Goal: Transaction & Acquisition: Download file/media

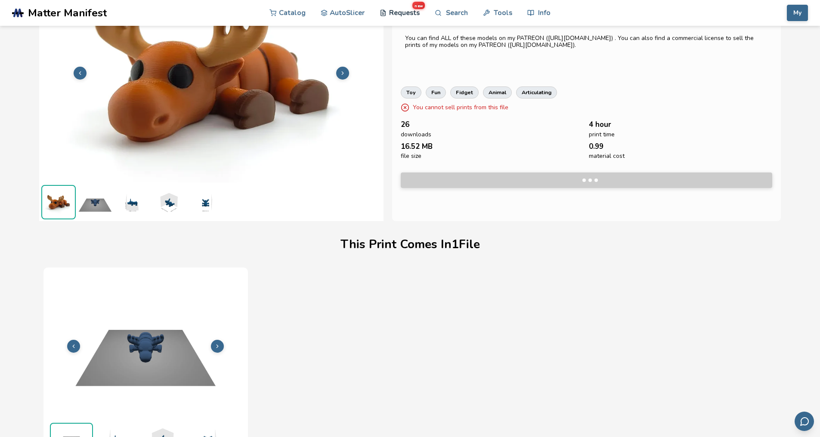
scroll to position [70, 0]
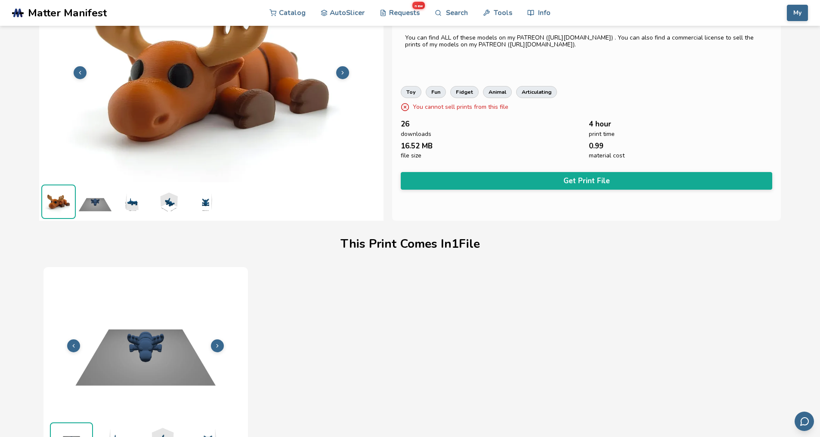
click at [278, 170] on img at bounding box center [211, 72] width 344 height 258
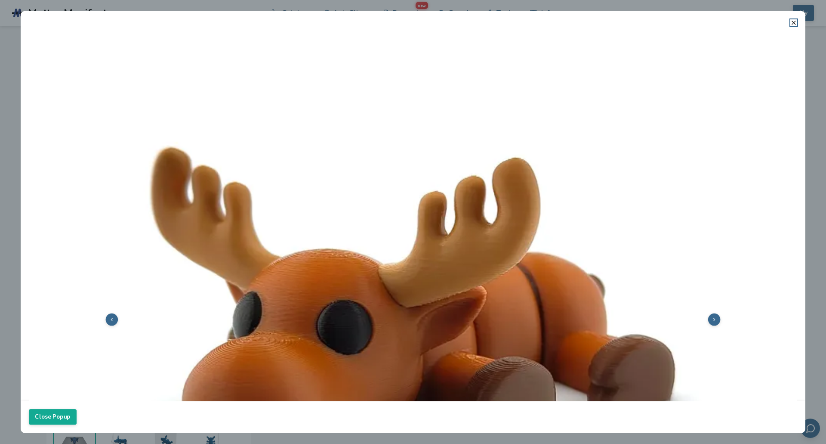
drag, startPoint x: 797, startPoint y: 25, endPoint x: 791, endPoint y: 24, distance: 6.0
click at [793, 24] on icon at bounding box center [793, 22] width 7 height 7
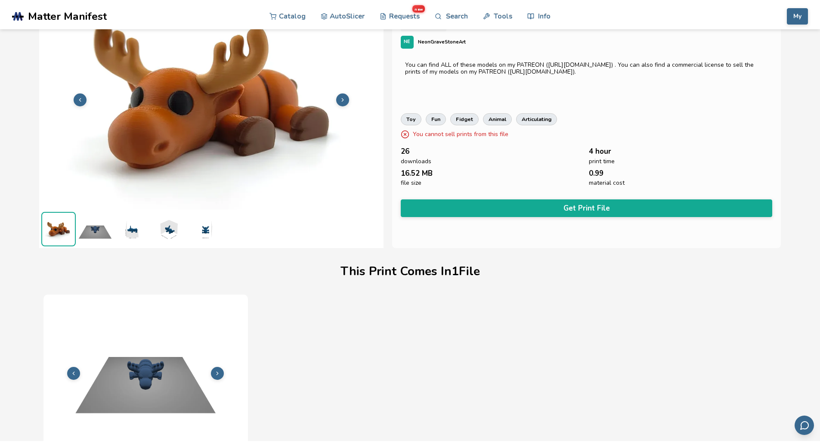
scroll to position [0, 0]
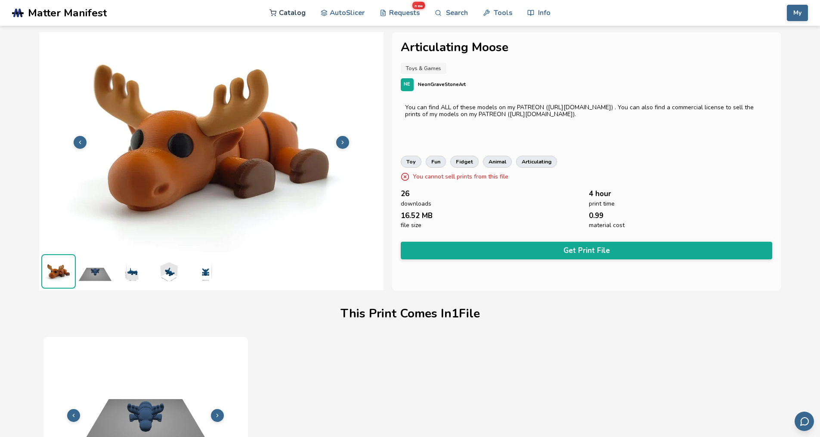
click at [296, 11] on link "Catalog" at bounding box center [287, 13] width 36 height 26
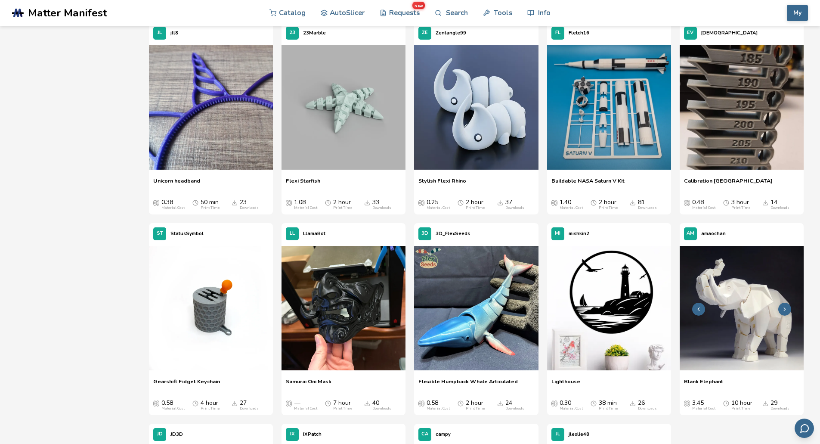
scroll to position [3021, 0]
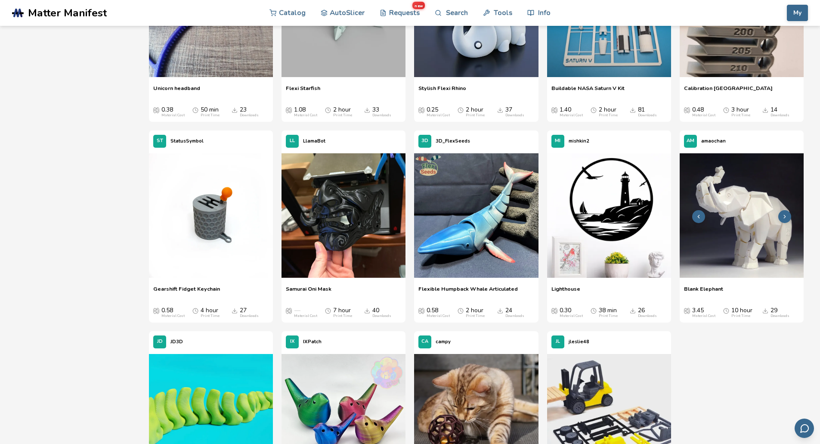
click at [741, 231] on img at bounding box center [741, 215] width 124 height 124
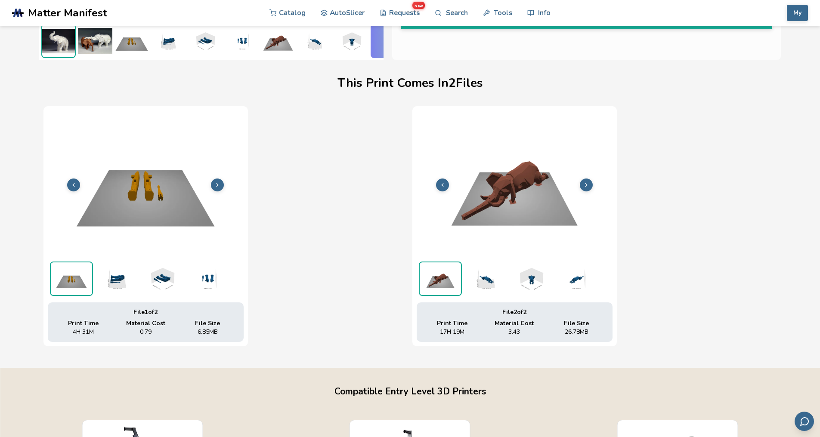
scroll to position [172, 3]
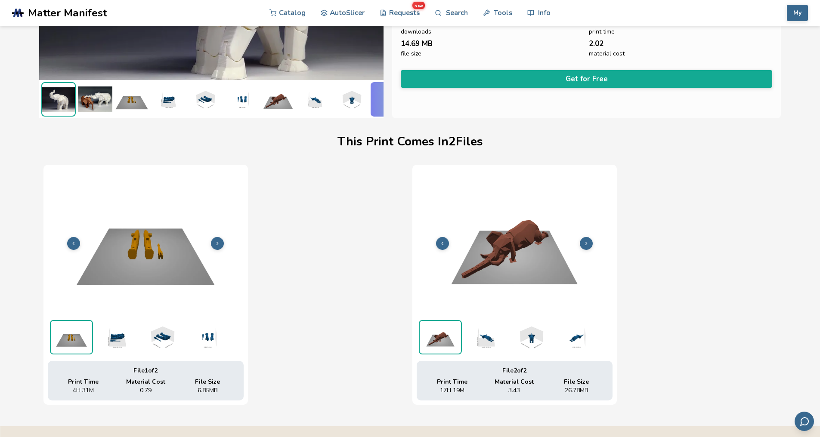
click at [484, 341] on img at bounding box center [485, 337] width 43 height 34
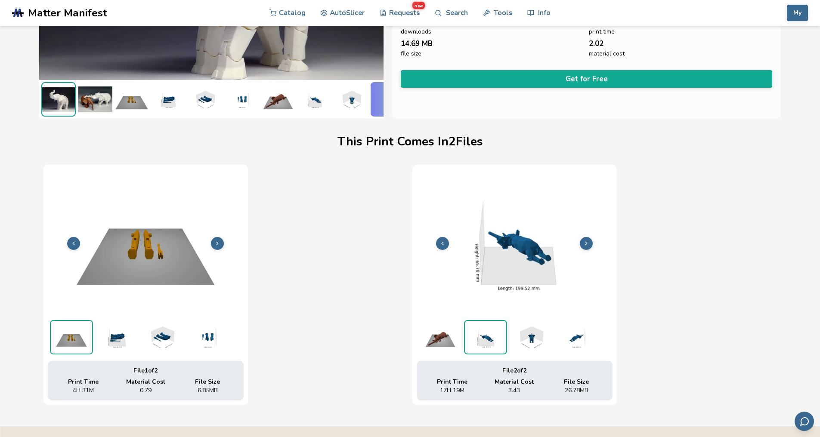
click at [525, 338] on img at bounding box center [530, 337] width 43 height 34
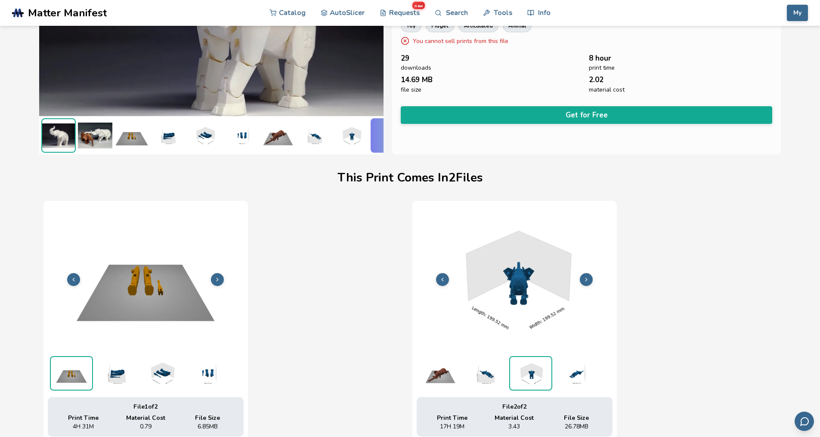
scroll to position [129, 3]
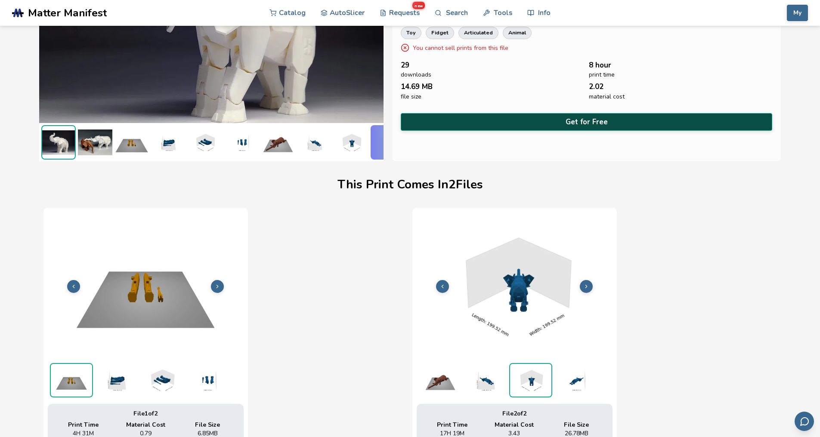
click at [577, 123] on button "Get for Free" at bounding box center [587, 122] width 372 height 18
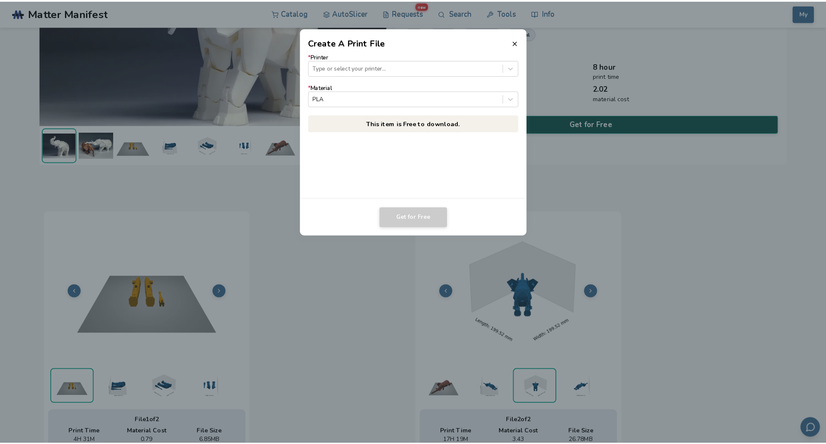
scroll to position [129, 0]
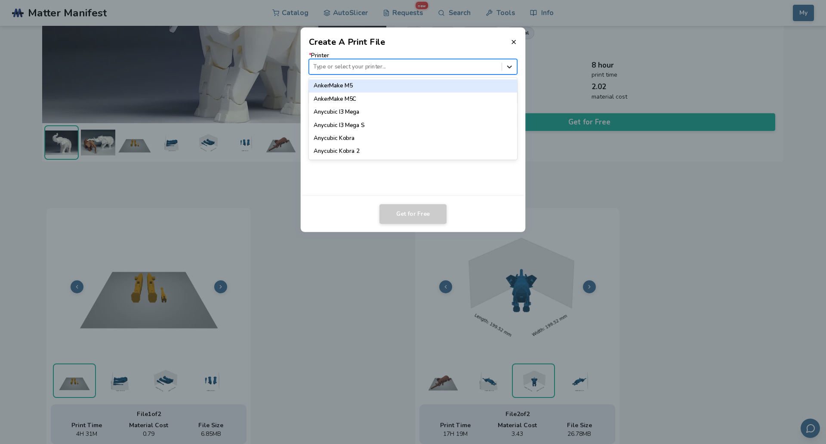
click at [510, 65] on icon at bounding box center [510, 66] width 8 height 8
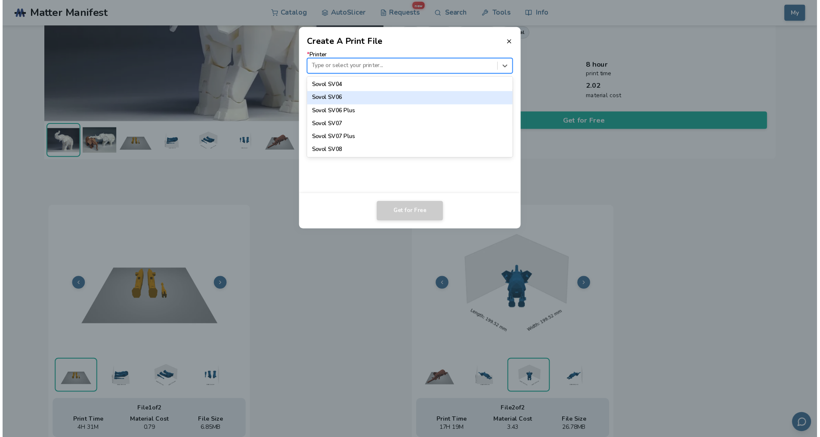
scroll to position [801, 0]
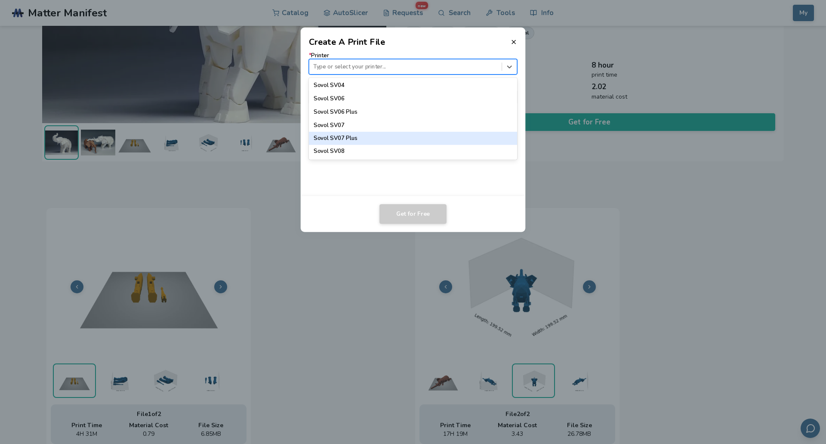
click at [353, 140] on div "Sovol SV07 Plus" at bounding box center [413, 138] width 209 height 13
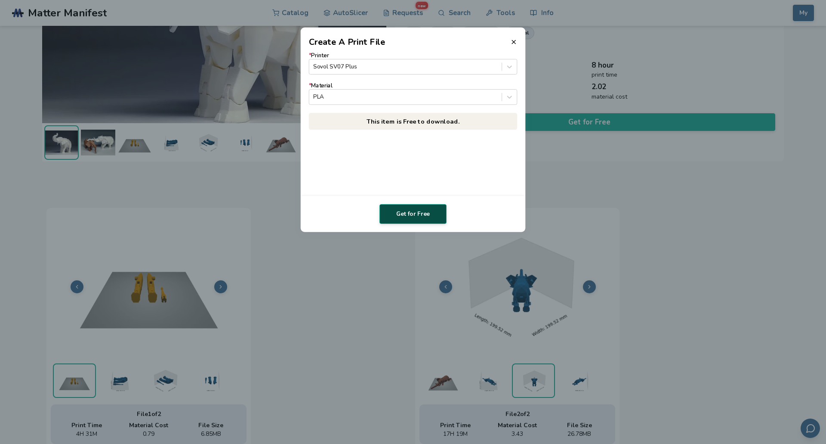
click at [406, 216] on button "Get for Free" at bounding box center [412, 214] width 67 height 20
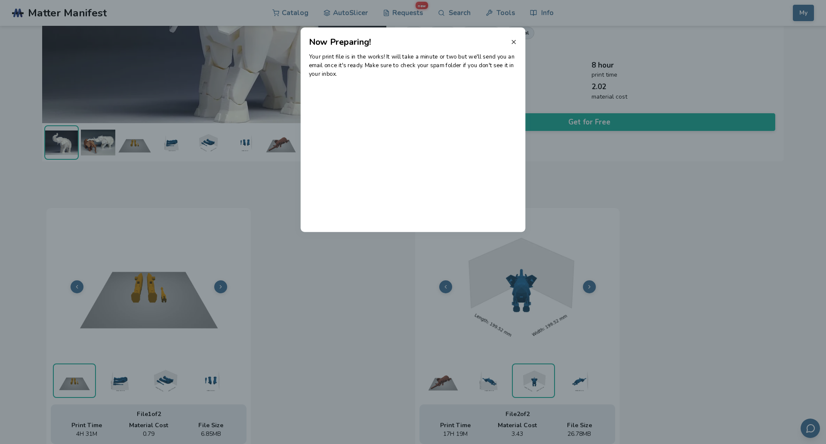
click at [513, 40] on icon at bounding box center [513, 41] width 7 height 7
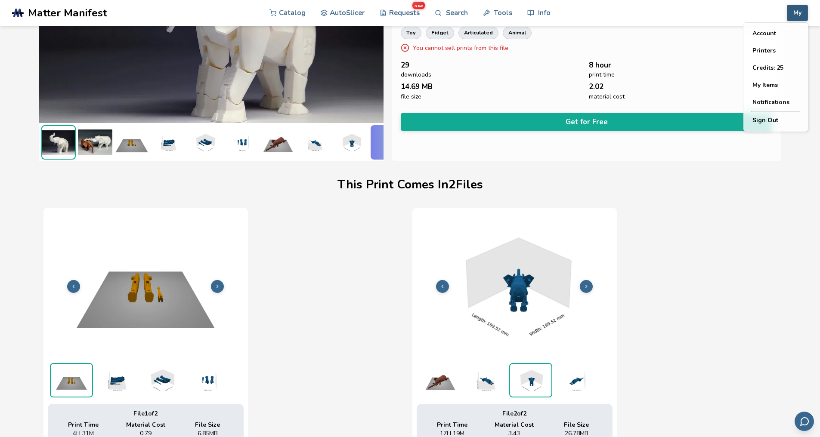
click at [794, 13] on button "My" at bounding box center [797, 13] width 21 height 16
click at [768, 26] on button "Account" at bounding box center [775, 33] width 60 height 17
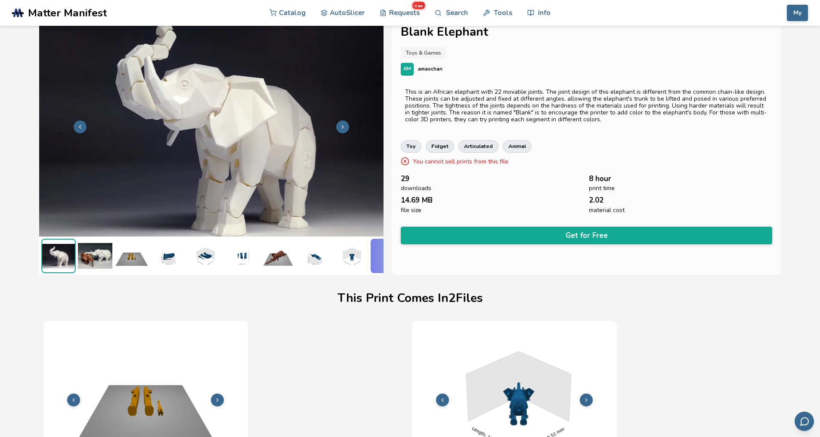
scroll to position [0, 0]
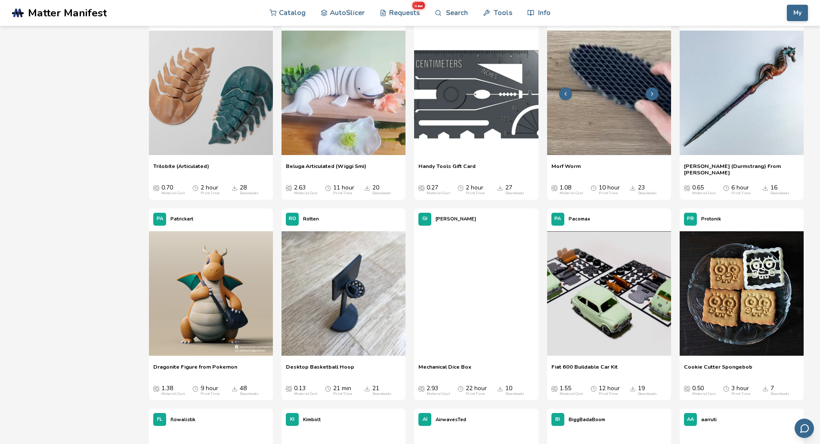
scroll to position [3947, 0]
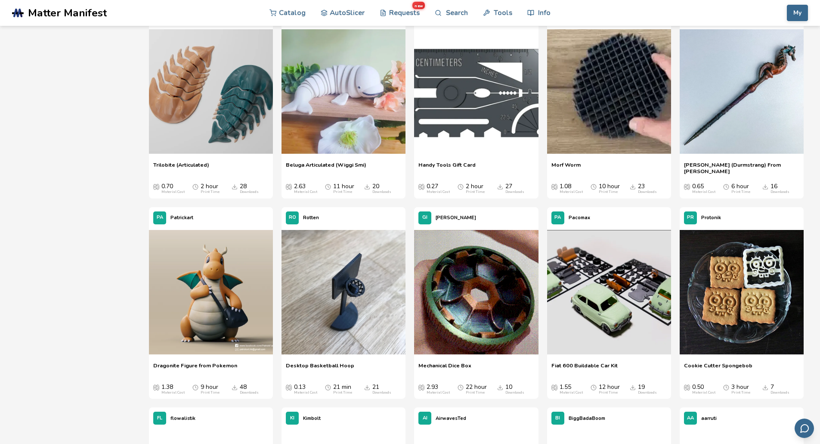
click at [714, 165] on span "[PERSON_NAME] (Durmstrang) From [PERSON_NAME]" at bounding box center [741, 167] width 115 height 13
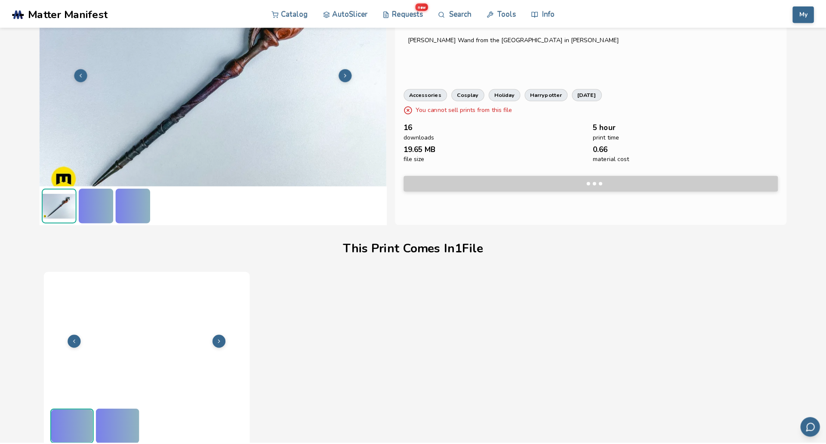
scroll to position [70, 0]
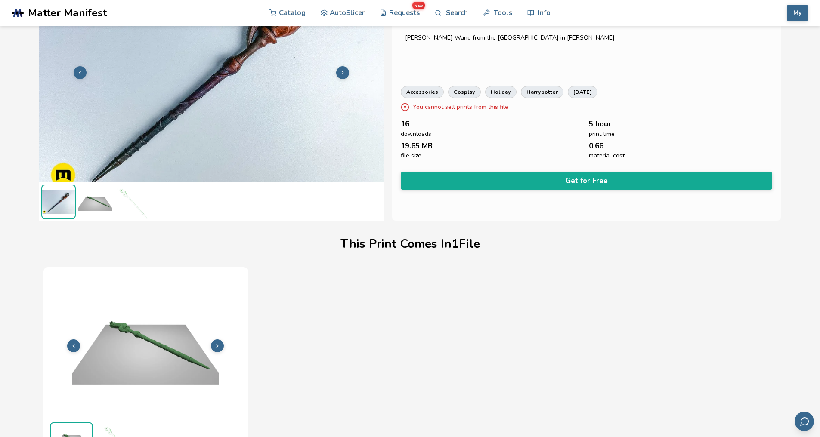
drag, startPoint x: 570, startPoint y: 178, endPoint x: 574, endPoint y: 176, distance: 4.4
click at [574, 176] on button "Get for Free" at bounding box center [587, 181] width 372 height 18
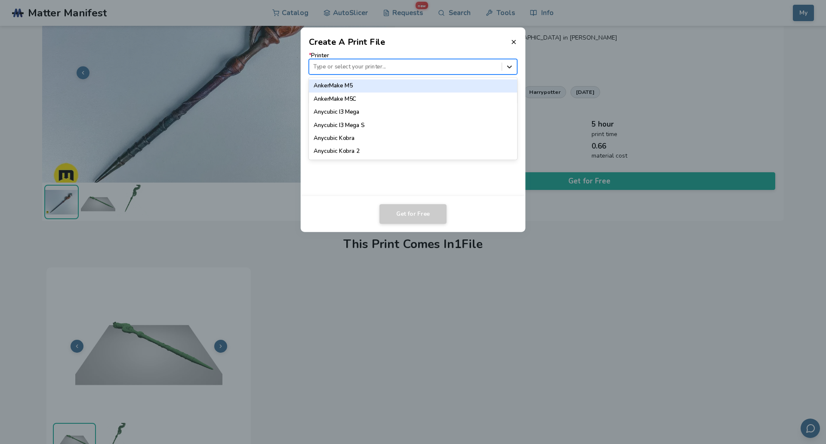
click at [509, 64] on icon at bounding box center [510, 66] width 8 height 8
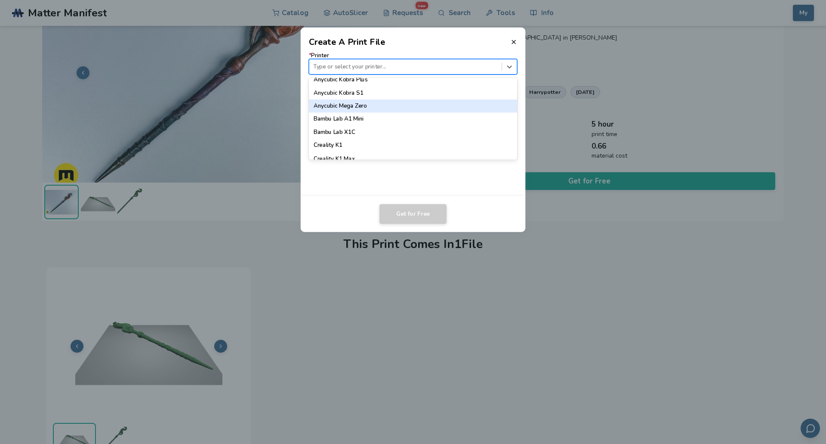
scroll to position [801, 0]
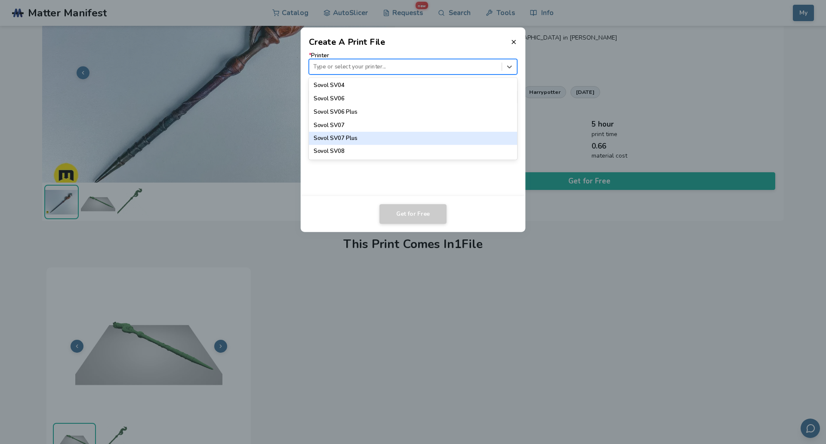
click at [345, 137] on div "Sovol SV07 Plus" at bounding box center [413, 138] width 209 height 13
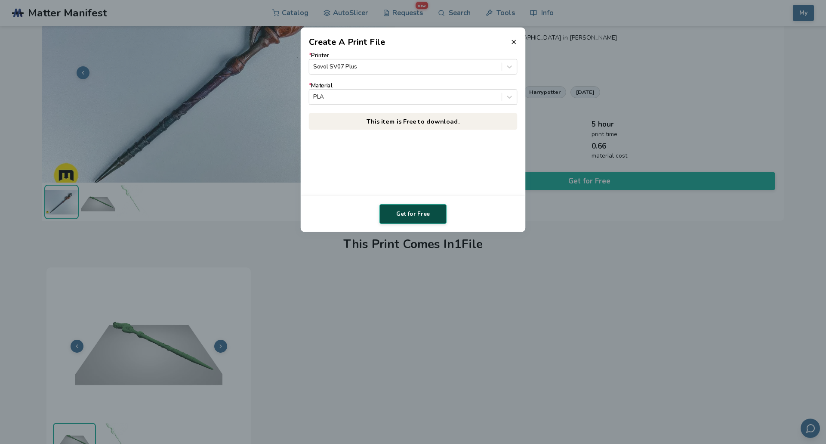
click at [418, 223] on button "Get for Free" at bounding box center [412, 214] width 67 height 20
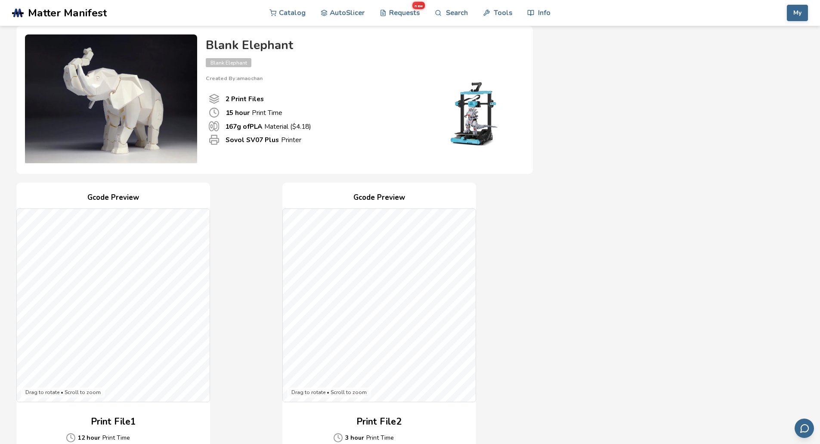
scroll to position [172, 0]
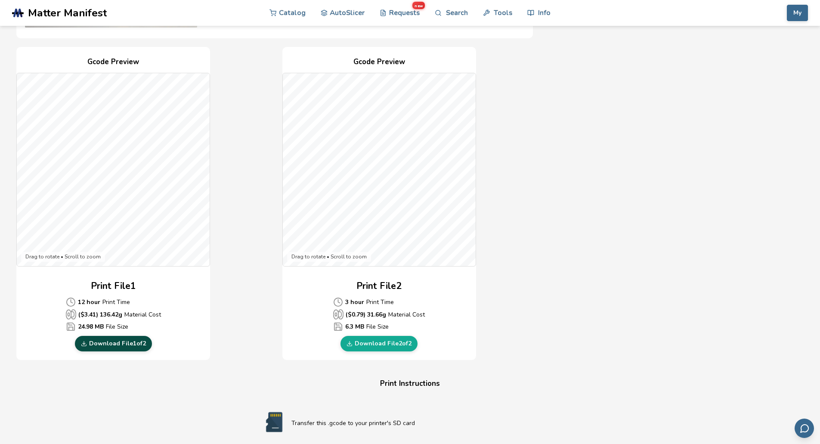
click at [118, 342] on link "Download File 1 of 2" at bounding box center [113, 343] width 77 height 15
click at [382, 346] on link "Download File 2 of 2" at bounding box center [378, 343] width 77 height 15
click at [285, 12] on link "Catalog" at bounding box center [287, 13] width 36 height 26
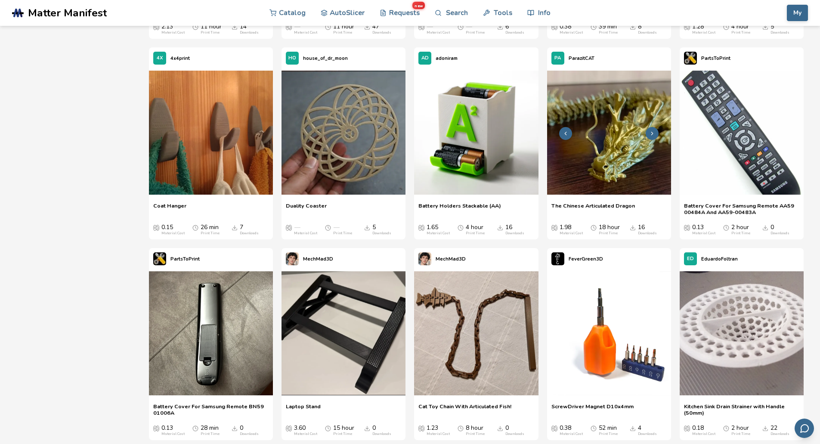
scroll to position [8118, 0]
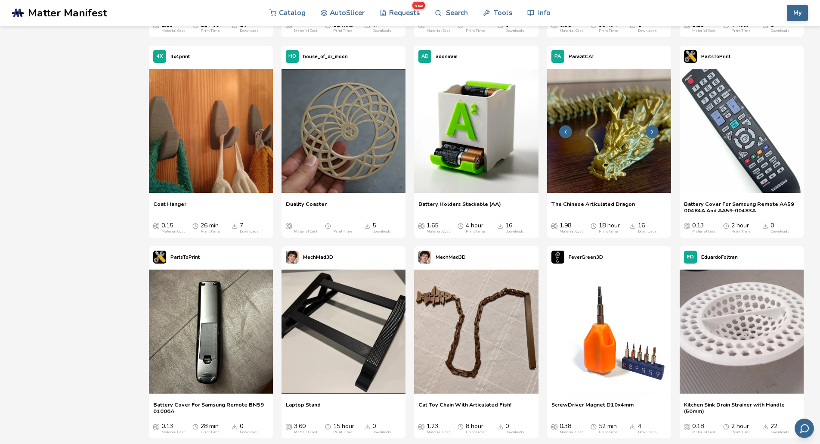
click at [623, 137] on img at bounding box center [609, 131] width 124 height 124
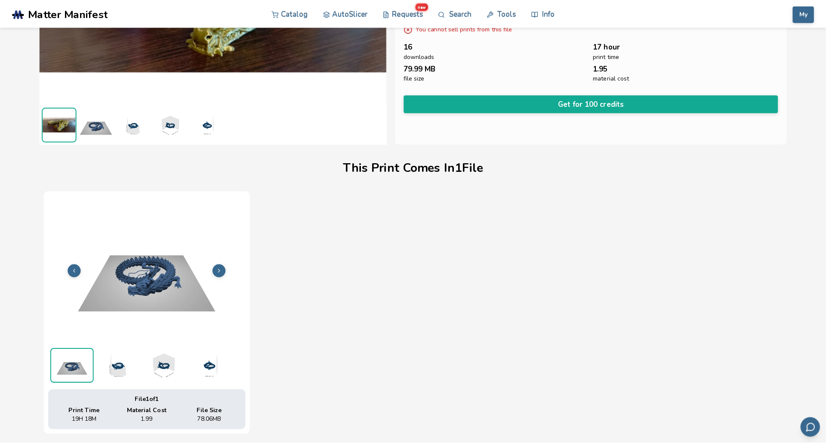
scroll to position [27, 0]
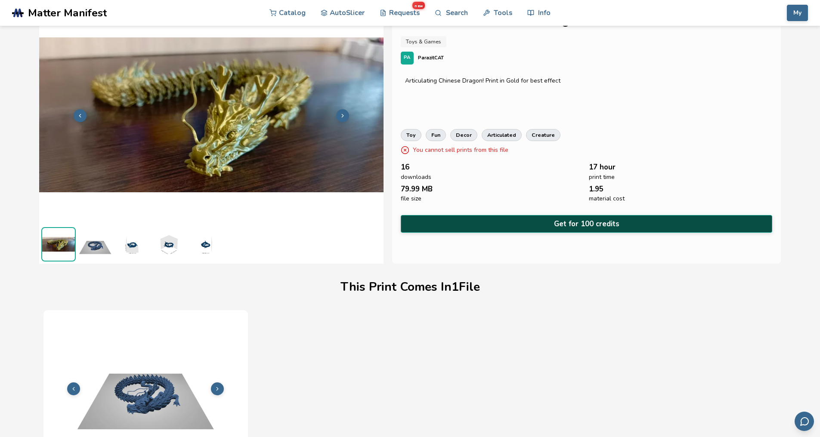
click at [559, 220] on button "Get for 100 credits" at bounding box center [587, 224] width 372 height 18
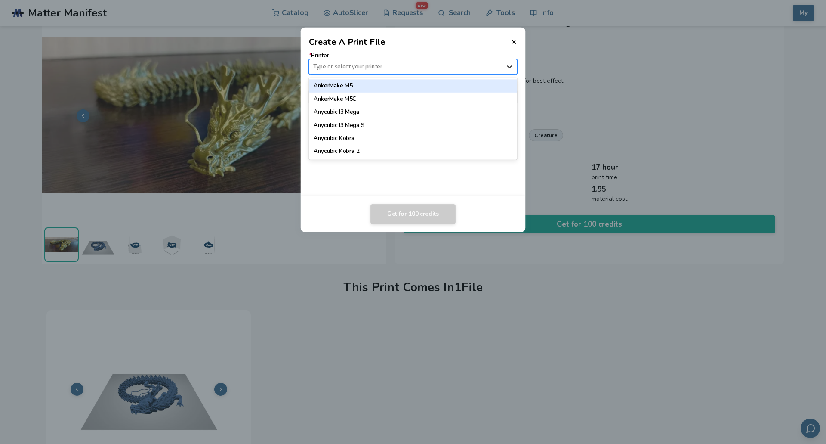
click at [511, 67] on icon at bounding box center [510, 66] width 8 height 8
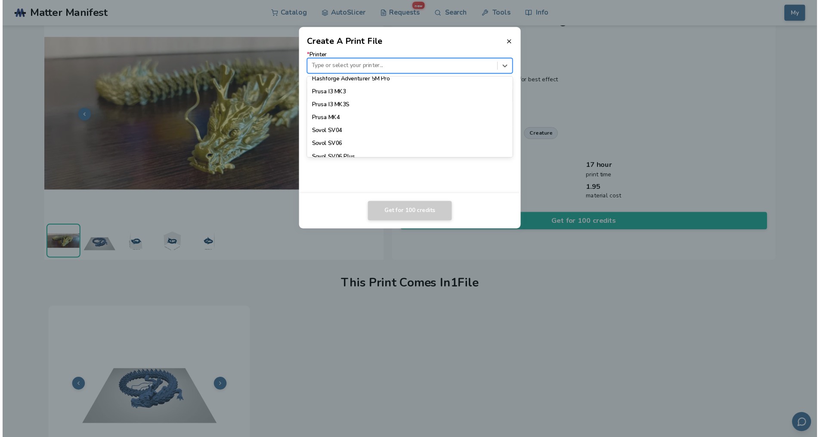
scroll to position [801, 0]
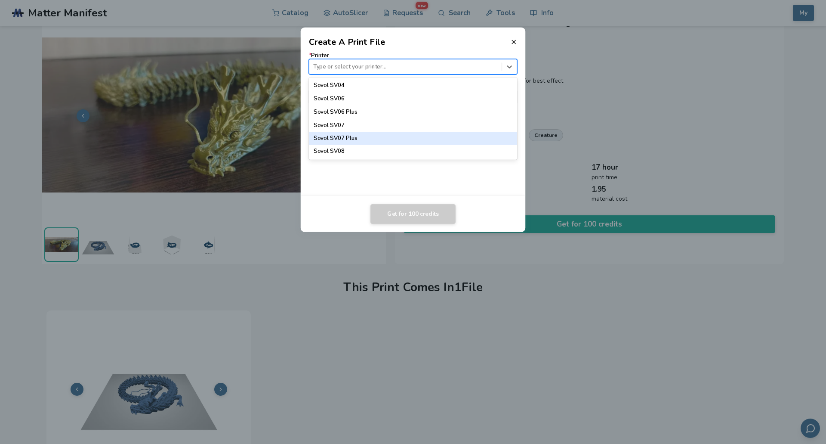
click at [357, 137] on div "Sovol SV07 Plus" at bounding box center [413, 138] width 209 height 13
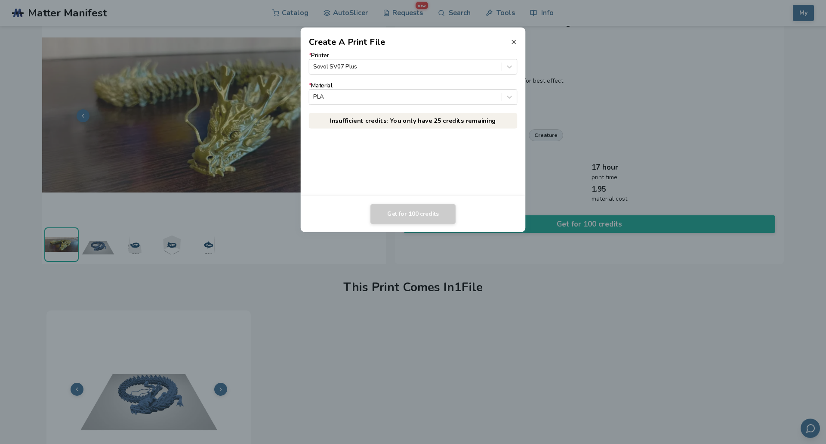
click at [517, 40] on icon at bounding box center [513, 41] width 7 height 7
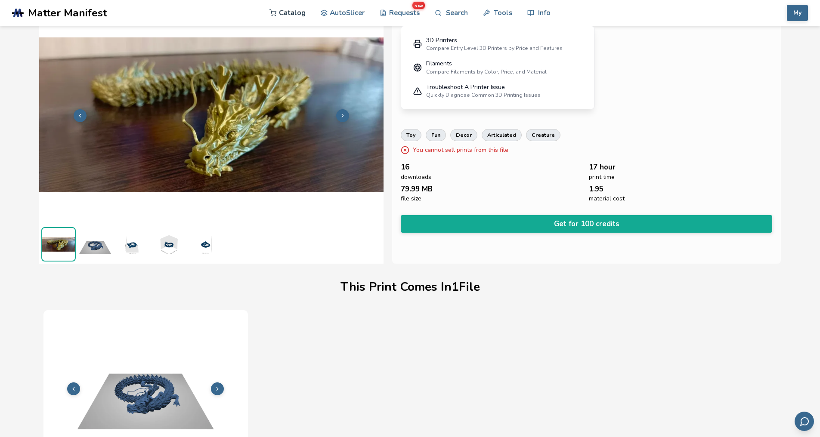
click at [293, 13] on link "Catalog" at bounding box center [287, 13] width 36 height 26
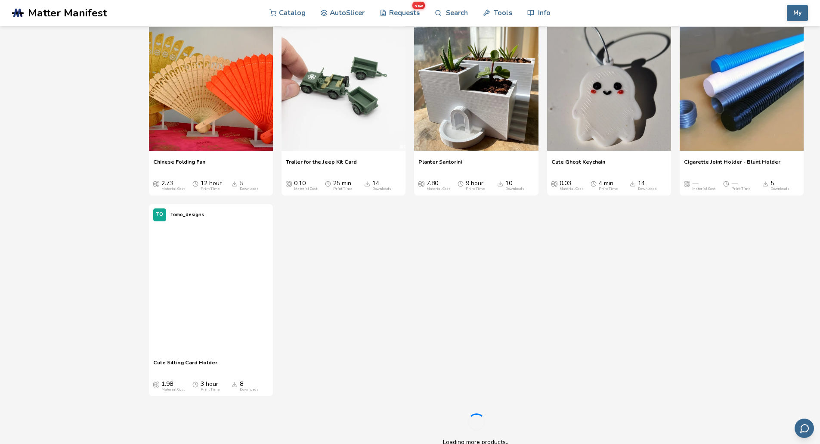
scroll to position [13994, 0]
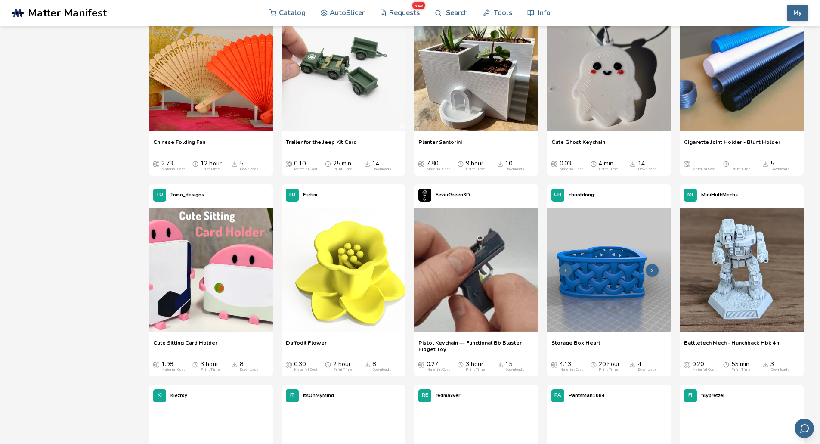
click at [601, 292] on img at bounding box center [609, 269] width 124 height 124
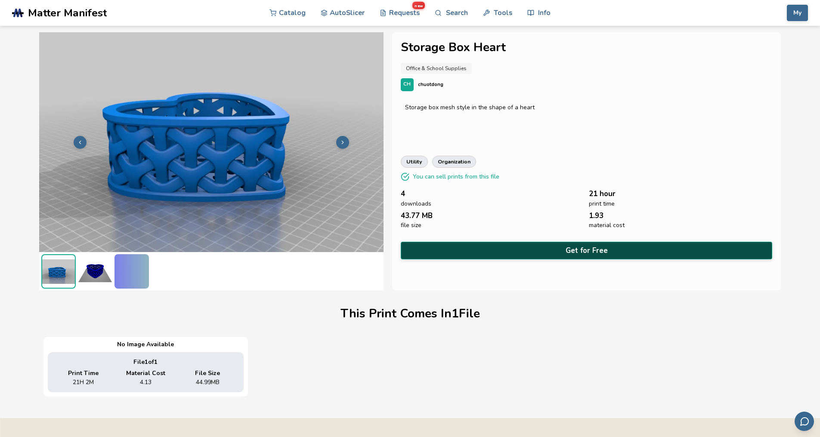
click at [539, 246] on button "Get for Free" at bounding box center [587, 251] width 372 height 18
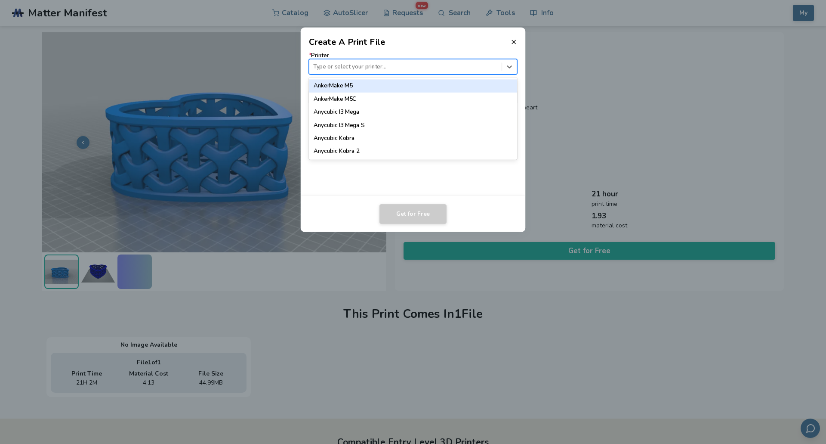
click at [422, 61] on div "Type or select your printer..." at bounding box center [405, 67] width 192 height 12
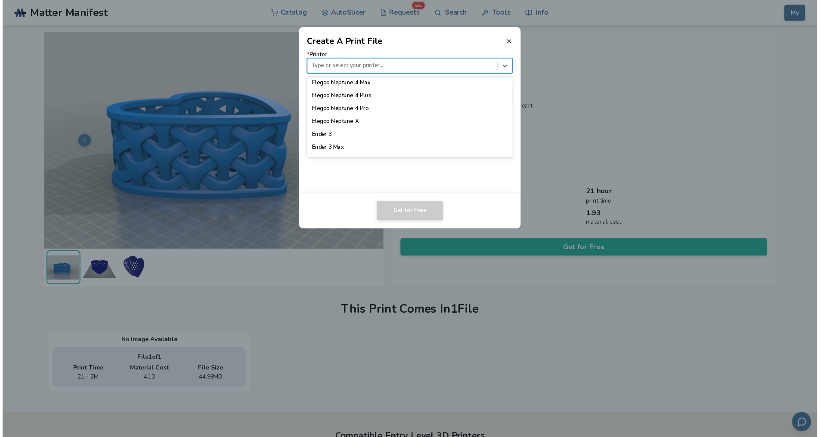
scroll to position [801, 0]
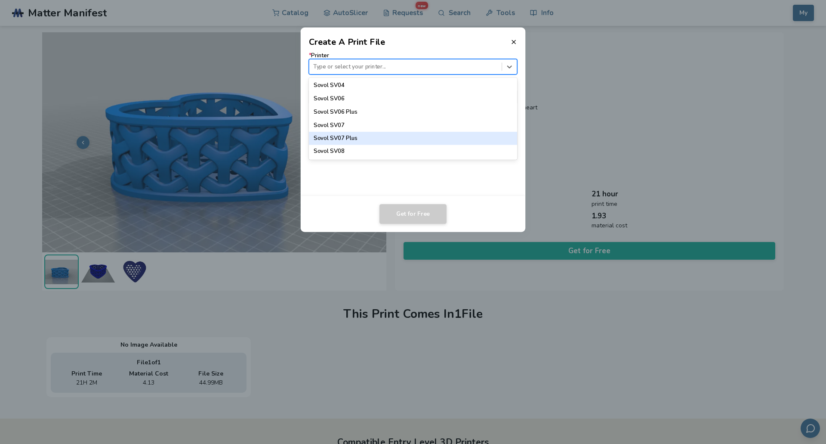
click at [347, 138] on div "Sovol SV07 Plus" at bounding box center [413, 138] width 209 height 13
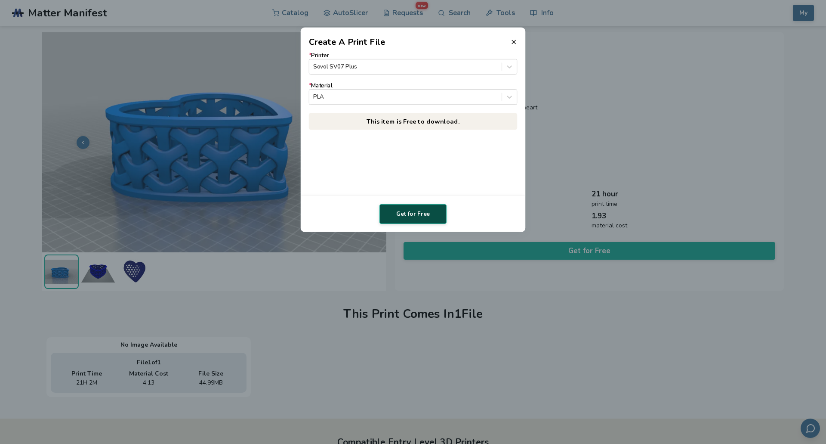
click at [415, 213] on button "Get for Free" at bounding box center [412, 214] width 67 height 20
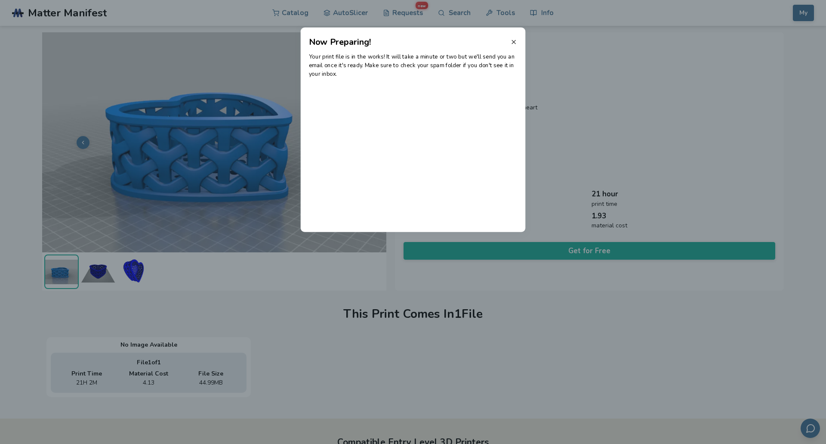
click at [513, 41] on line at bounding box center [513, 41] width 3 height 3
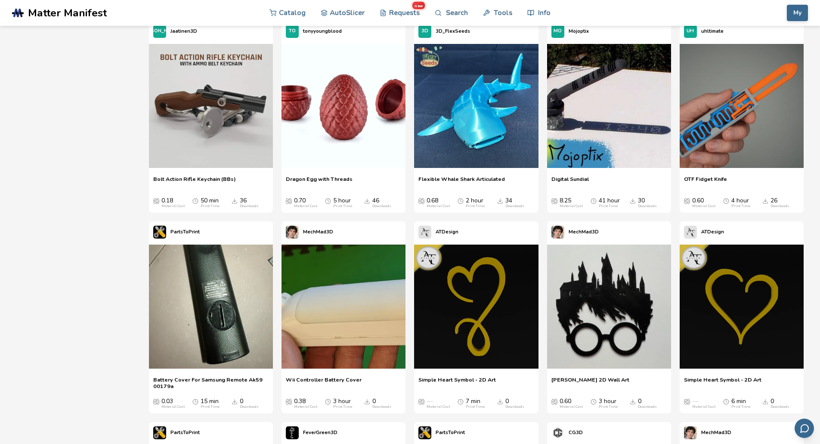
scroll to position [898, 0]
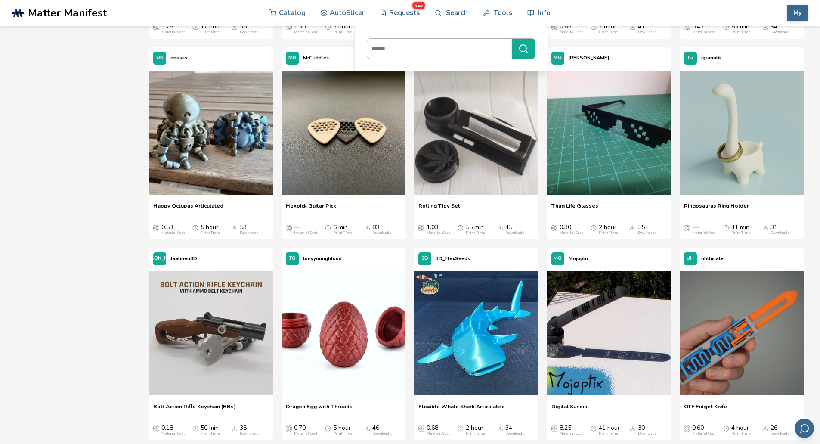
click at [418, 46] on input at bounding box center [437, 48] width 140 height 15
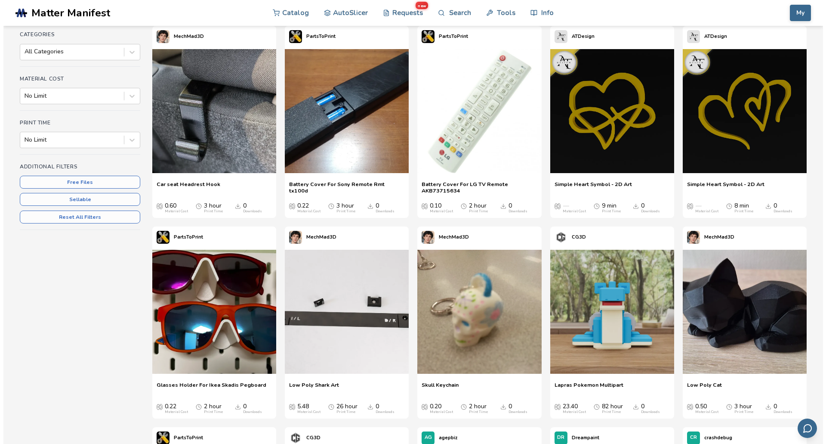
scroll to position [0, 0]
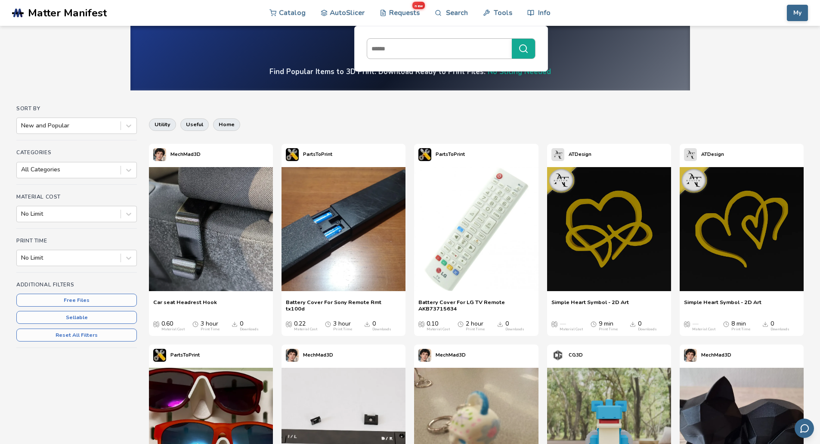
click at [416, 52] on input at bounding box center [437, 48] width 140 height 15
type input "*******"
click at [445, 51] on input at bounding box center [437, 48] width 140 height 15
type input "*******"
click at [524, 49] on icon "submit" at bounding box center [523, 48] width 10 height 10
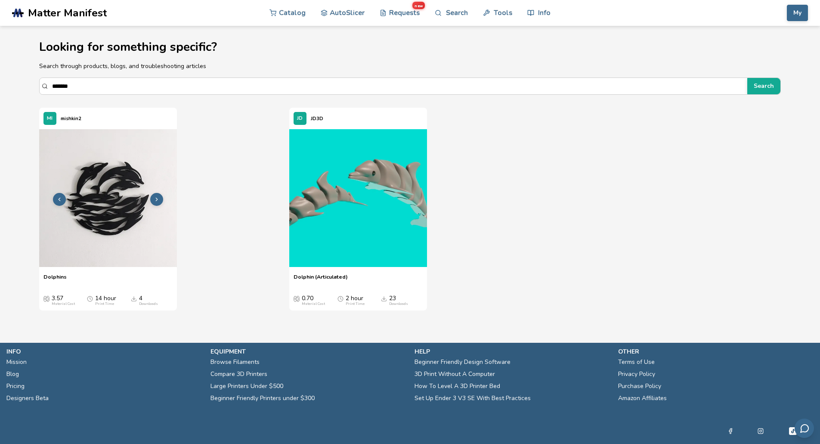
click at [113, 192] on img at bounding box center [108, 198] width 138 height 138
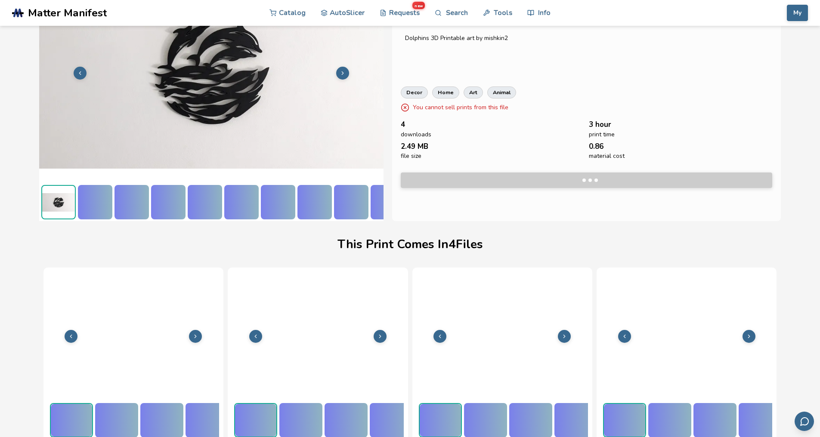
scroll to position [70, 3]
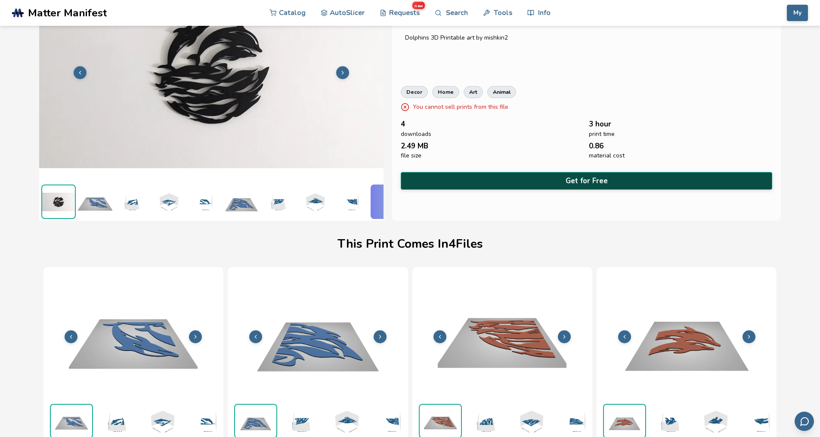
click at [571, 177] on button "Get for Free" at bounding box center [587, 181] width 372 height 18
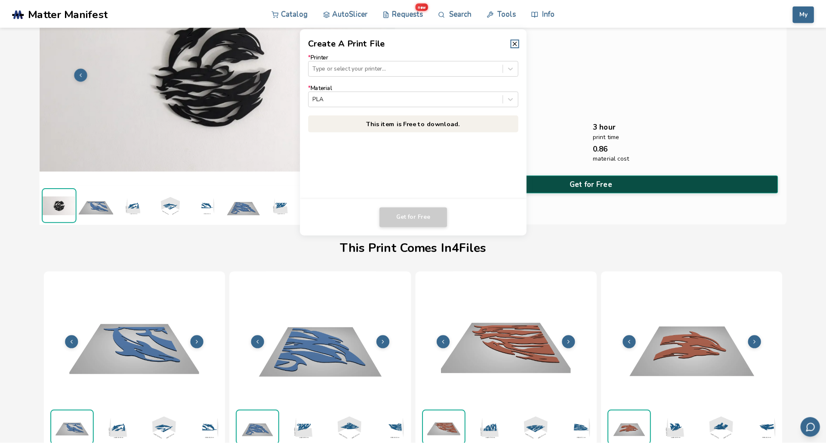
scroll to position [70, 0]
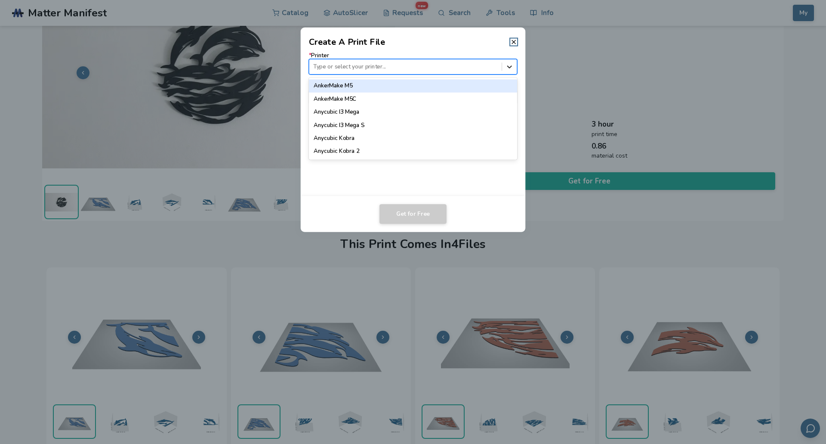
click at [513, 72] on div at bounding box center [509, 66] width 15 height 15
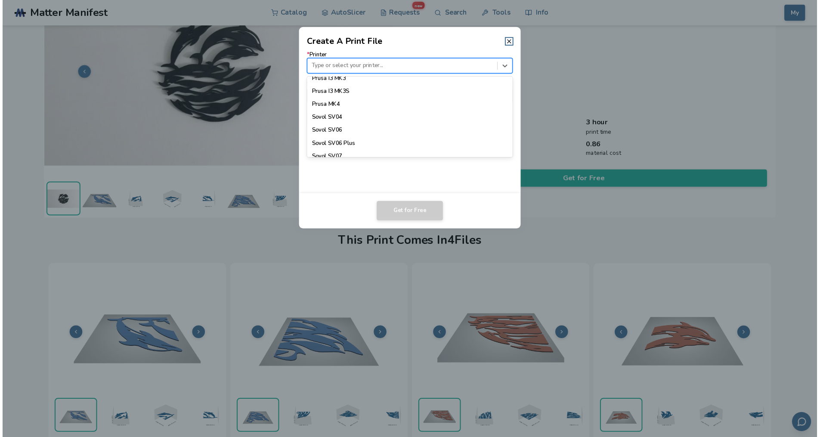
scroll to position [801, 0]
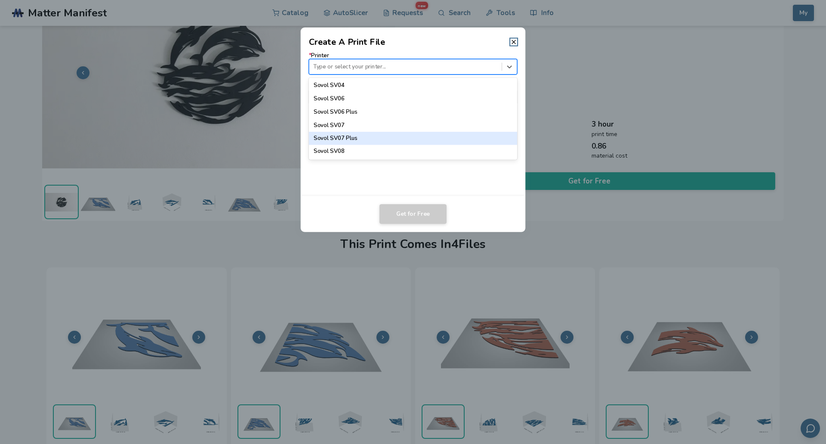
click at [350, 140] on div "Sovol SV07 Plus" at bounding box center [413, 138] width 209 height 13
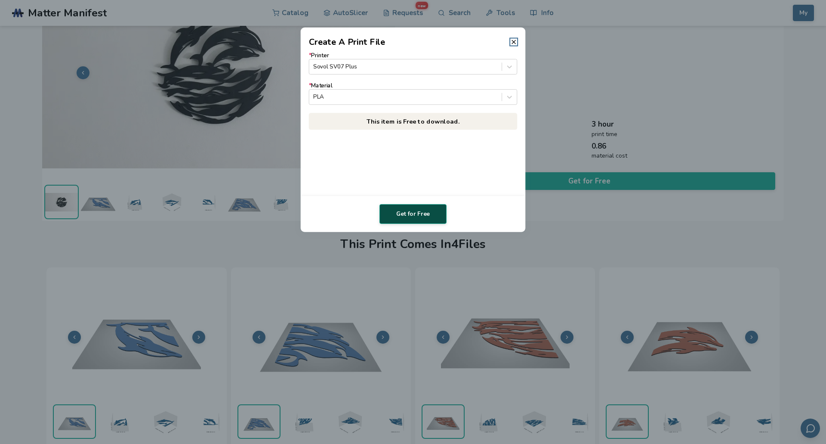
click at [411, 214] on button "Get for Free" at bounding box center [412, 214] width 67 height 20
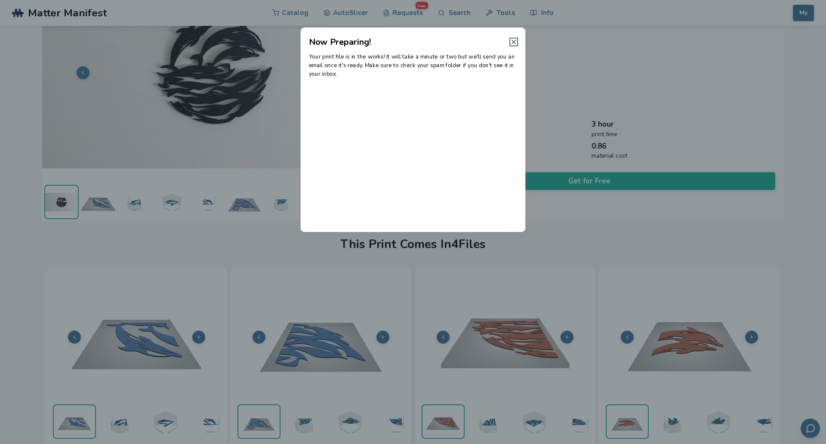
click at [511, 40] on icon at bounding box center [513, 41] width 7 height 7
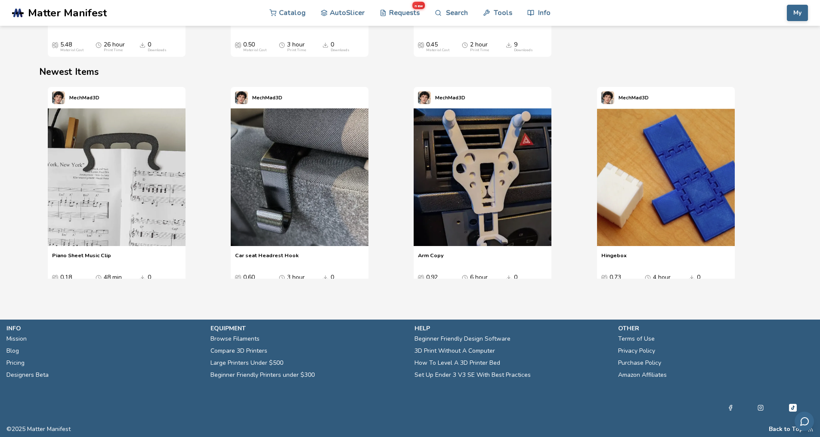
scroll to position [940, 0]
